Goal: Navigation & Orientation: Find specific page/section

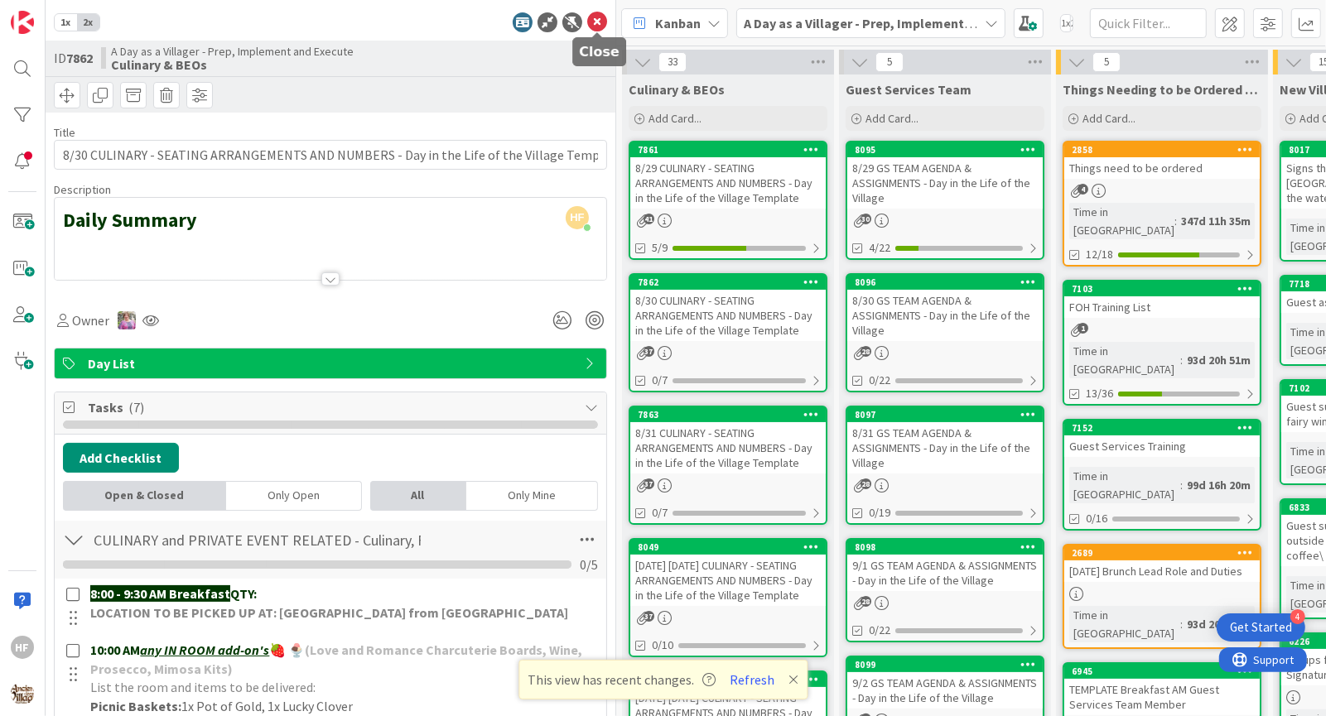
click at [600, 25] on icon at bounding box center [597, 22] width 20 height 20
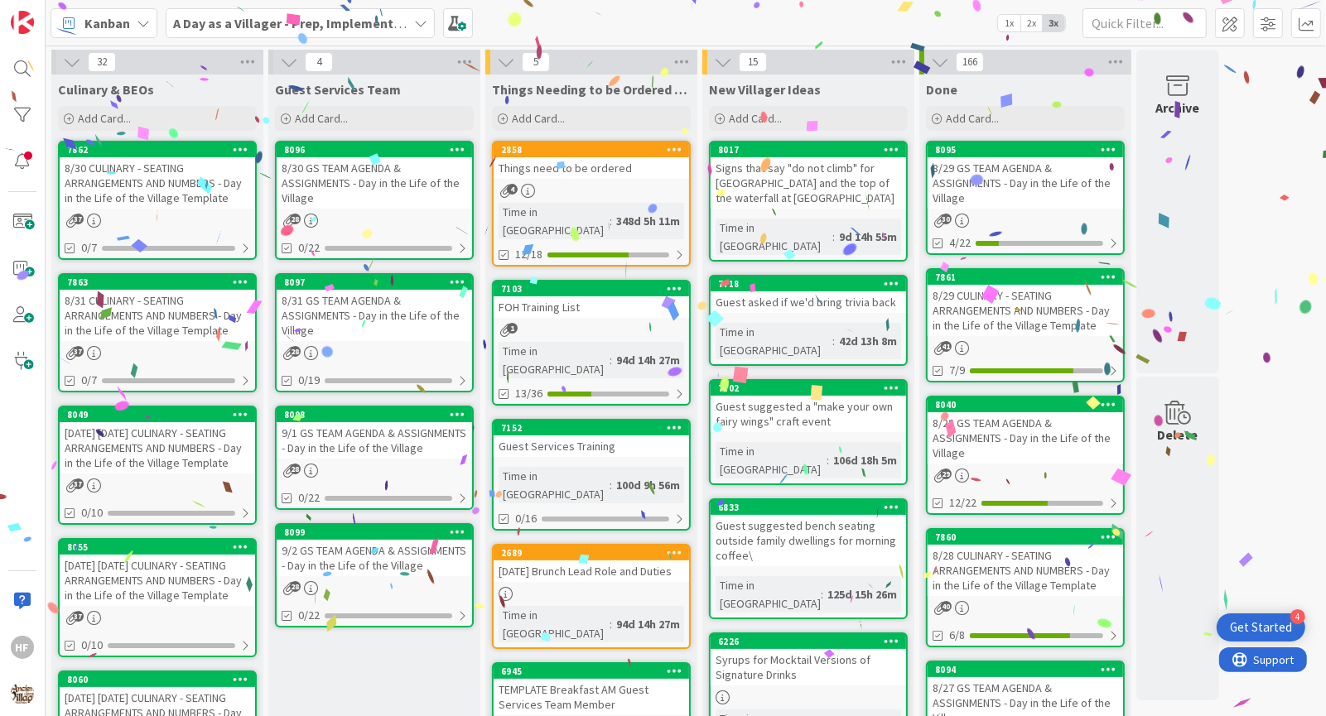
click at [100, 195] on div "8/30 CULINARY - SEATING ARRANGEMENTS AND NUMBERS - Day in the Life of the Villa…" at bounding box center [157, 182] width 195 height 51
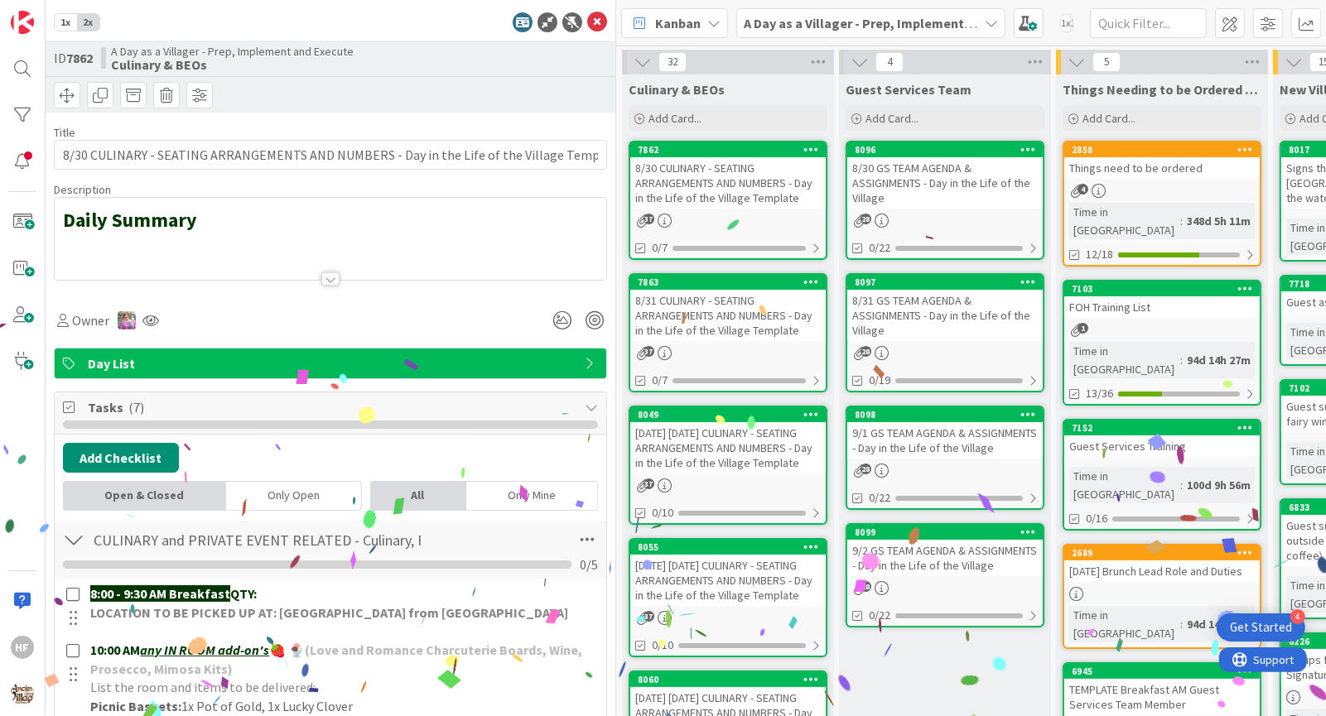
click at [386, 258] on div at bounding box center [331, 259] width 552 height 42
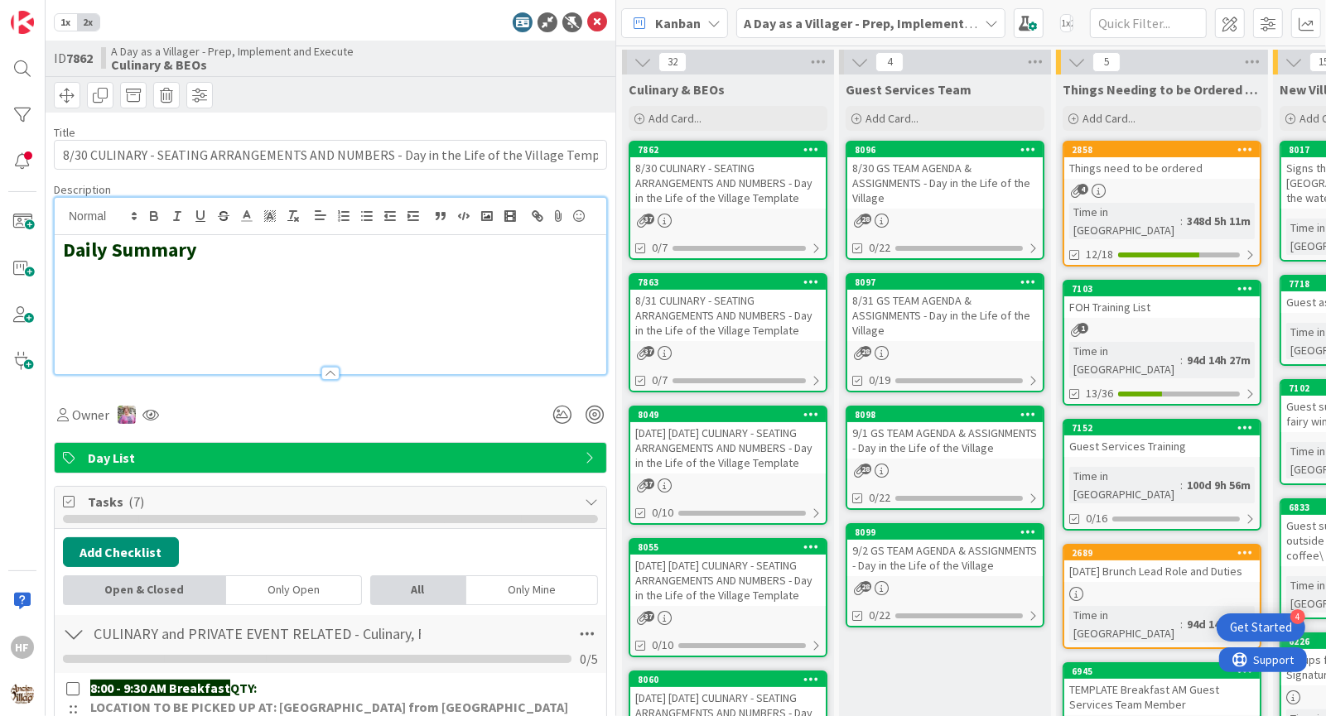
click at [224, 280] on h2 at bounding box center [330, 275] width 535 height 24
click at [477, 222] on button "button" at bounding box center [486, 216] width 23 height 20
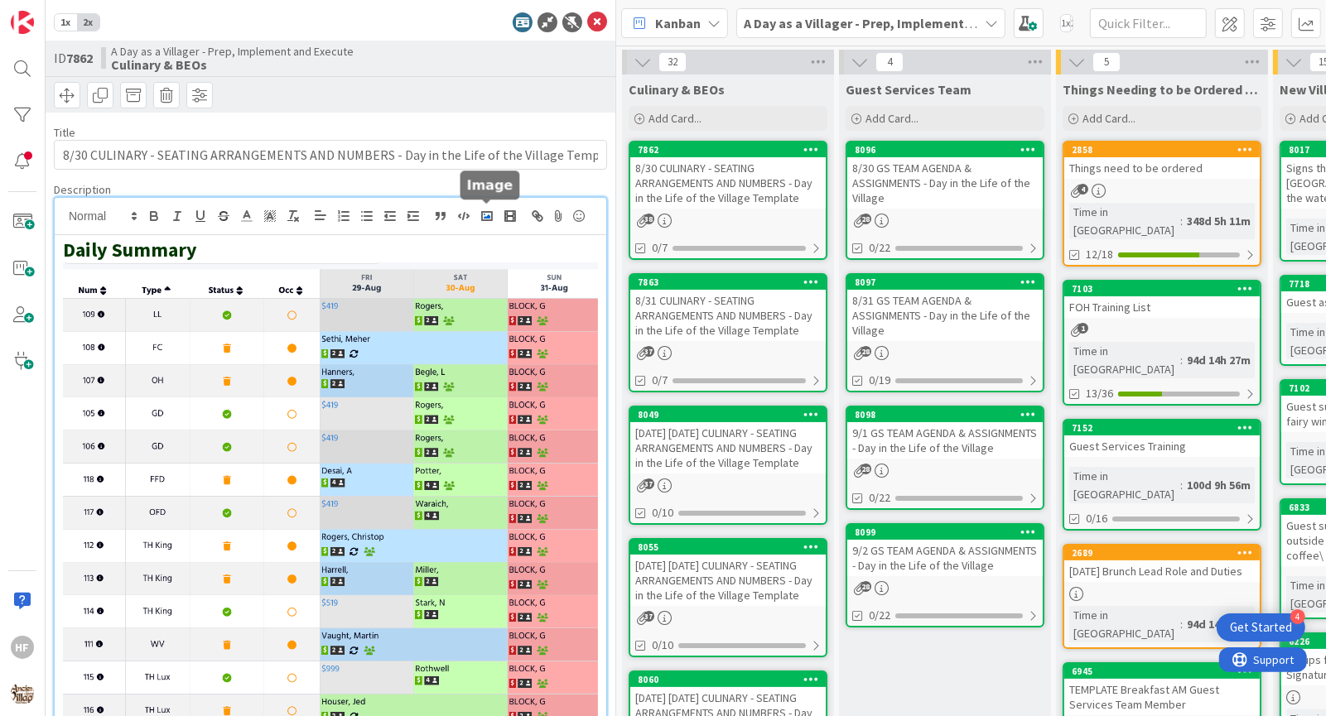
click at [489, 215] on polyline "button" at bounding box center [487, 216] width 7 height 4
click at [492, 216] on rect "button" at bounding box center [487, 216] width 10 height 8
click at [469, 28] on div "1x 2x" at bounding box center [330, 22] width 553 height 20
click at [605, 17] on icon at bounding box center [597, 22] width 20 height 20
